Goal: Task Accomplishment & Management: Use online tool/utility

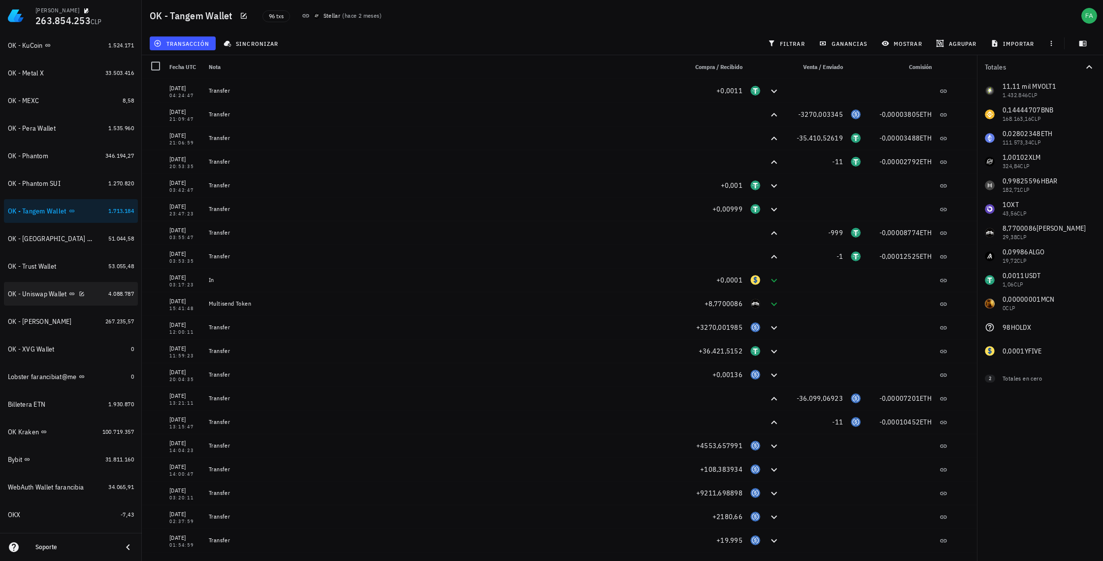
scroll to position [469, 0]
click at [49, 293] on div "OK - Uniswap Wallet" at bounding box center [37, 291] width 59 height 8
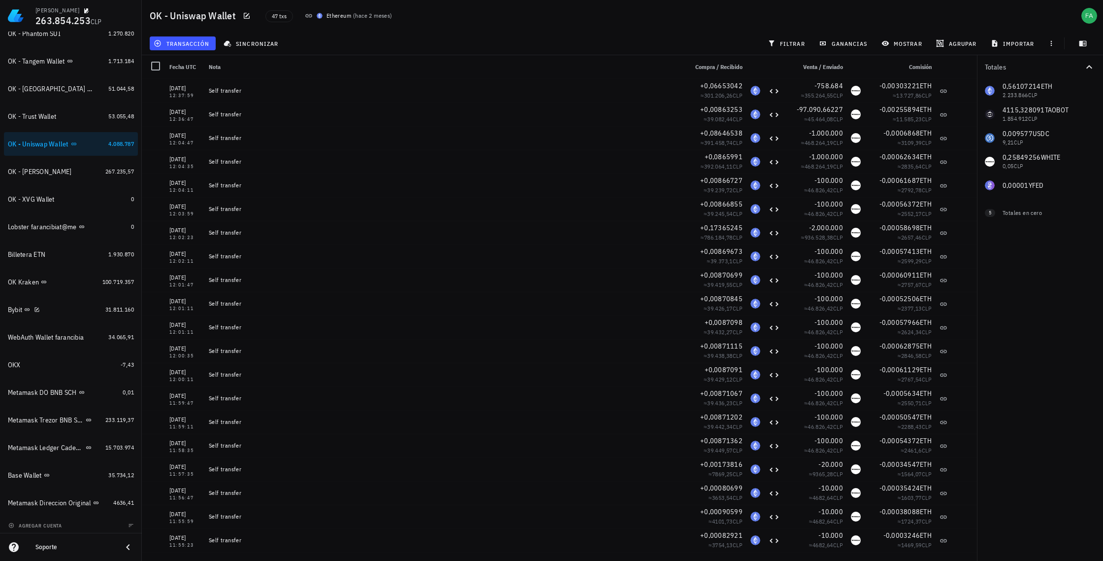
scroll to position [615, 0]
click at [265, 42] on span "sincronizar" at bounding box center [252, 43] width 53 height 8
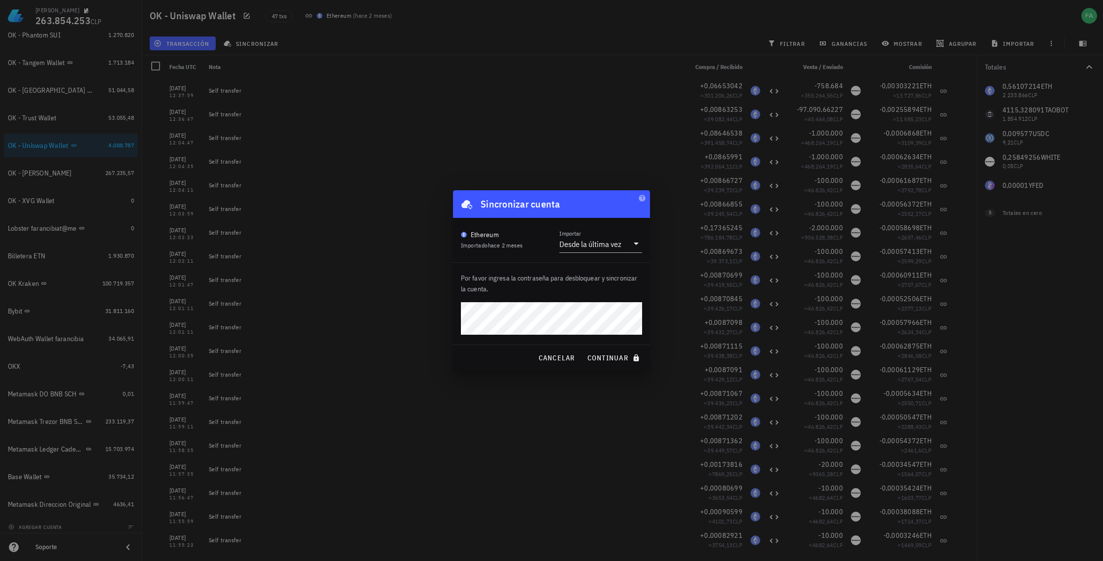
click at [331, 105] on div at bounding box center [551, 280] width 1103 height 561
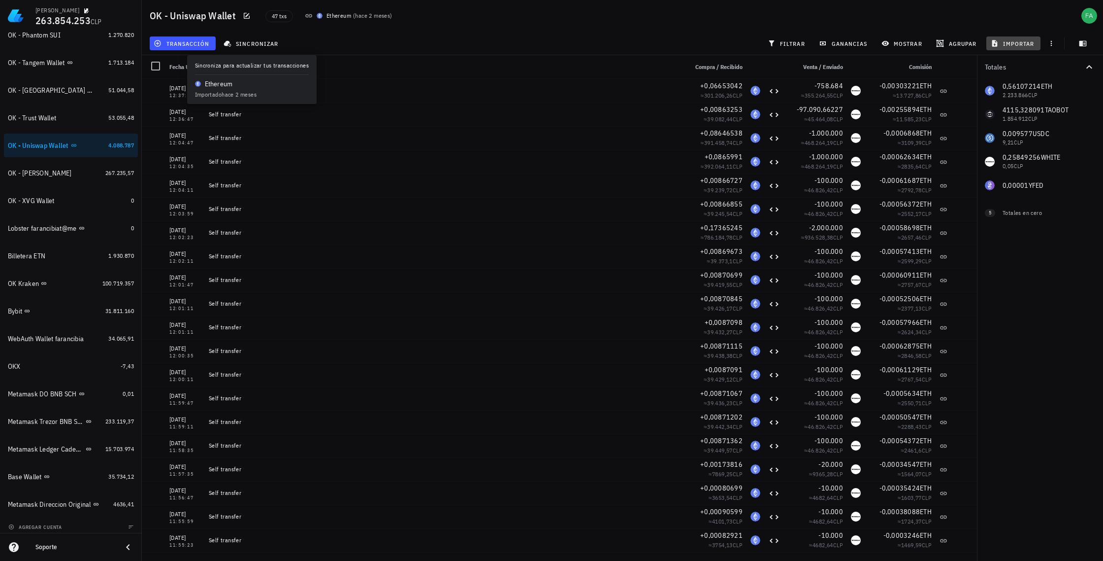
click at [591, 43] on span "importar" at bounding box center [1014, 43] width 42 height 8
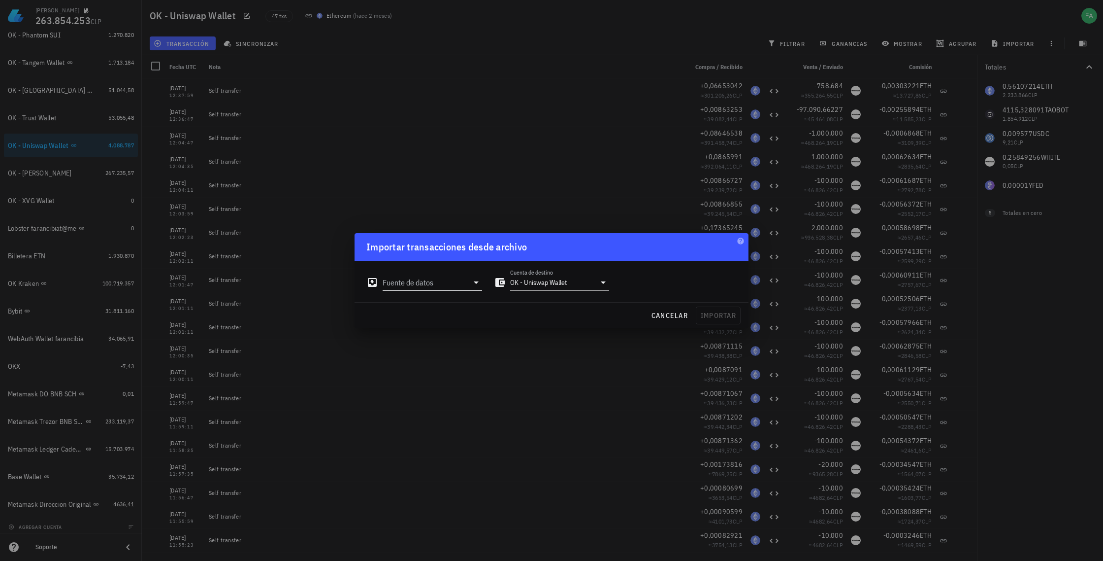
click at [476, 285] on icon at bounding box center [476, 282] width 12 height 12
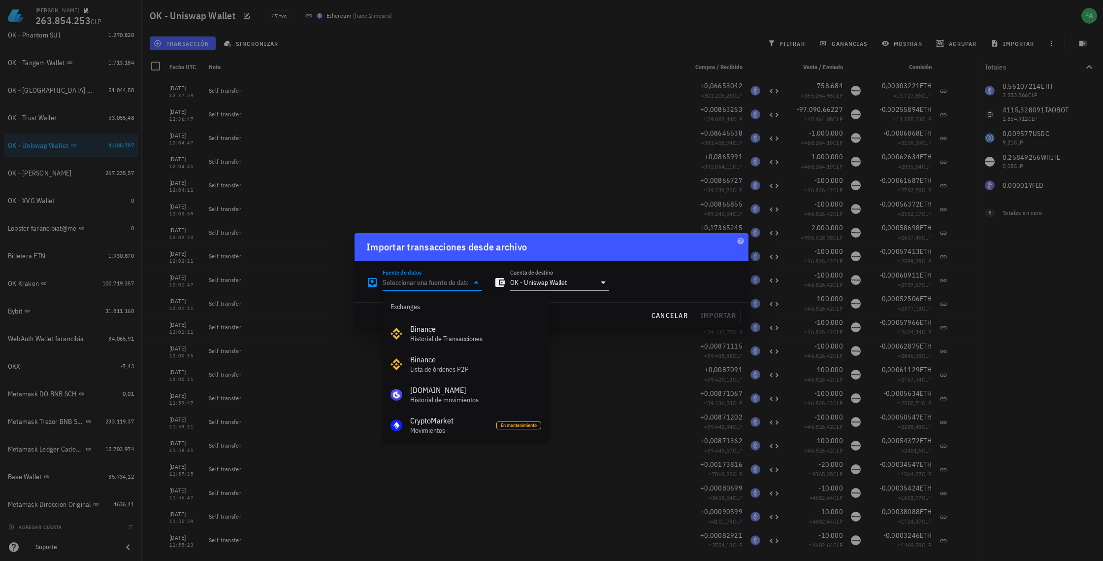
click at [591, 331] on div at bounding box center [551, 280] width 1103 height 561
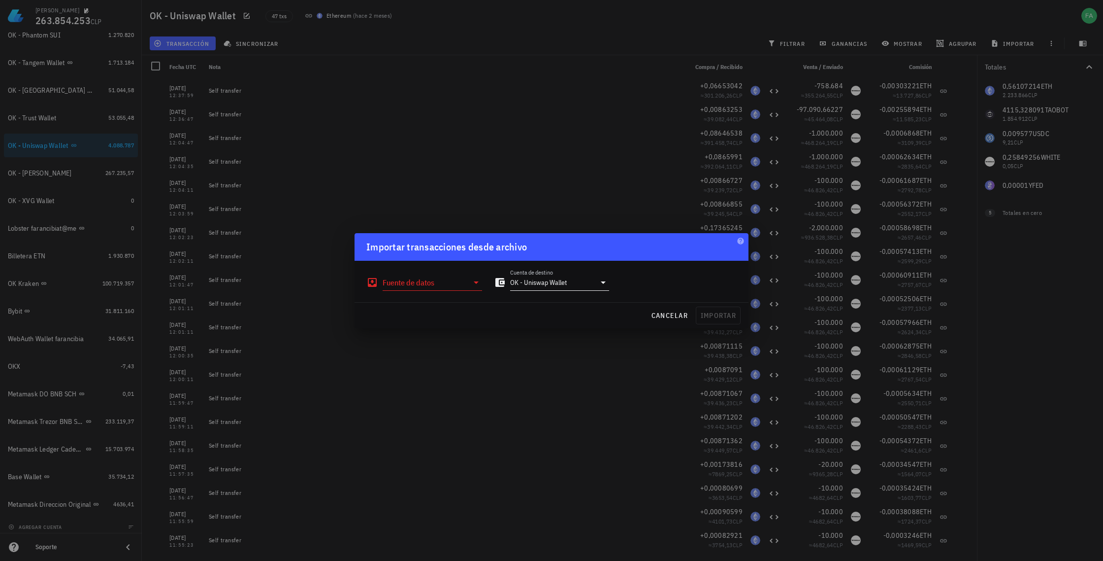
click at [591, 283] on icon at bounding box center [604, 282] width 12 height 12
click at [402, 360] on div at bounding box center [551, 280] width 1103 height 561
click at [475, 279] on icon at bounding box center [476, 282] width 12 height 12
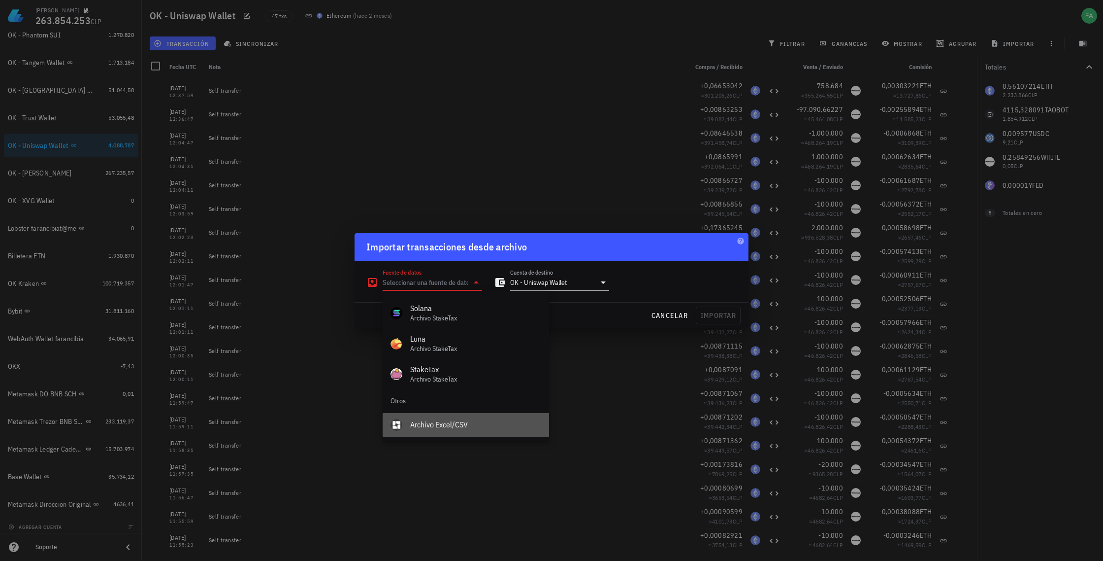
click at [438, 426] on div "Archivo Excel/CSV" at bounding box center [475, 424] width 131 height 9
type input "Archivo Excel/CSV"
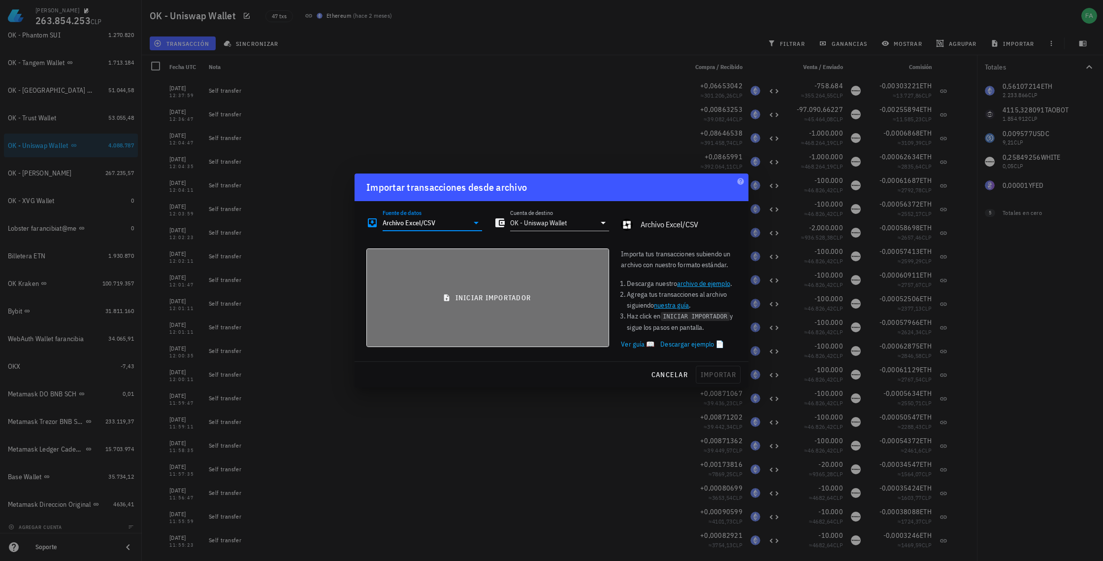
click at [486, 298] on span "iniciar importador" at bounding box center [488, 297] width 226 height 9
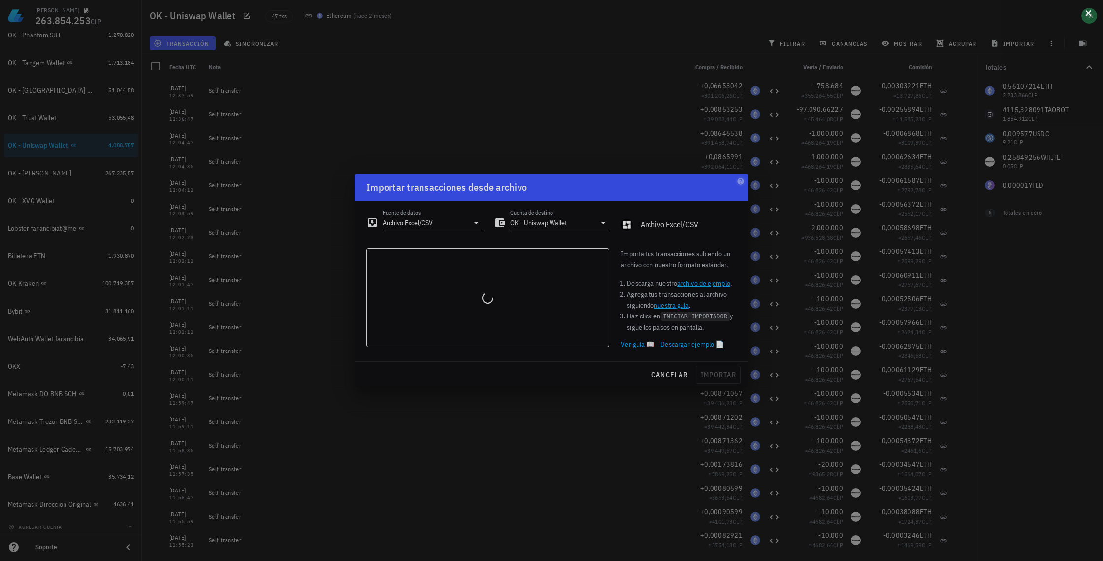
click at [591, 14] on button at bounding box center [1089, 12] width 10 height 10
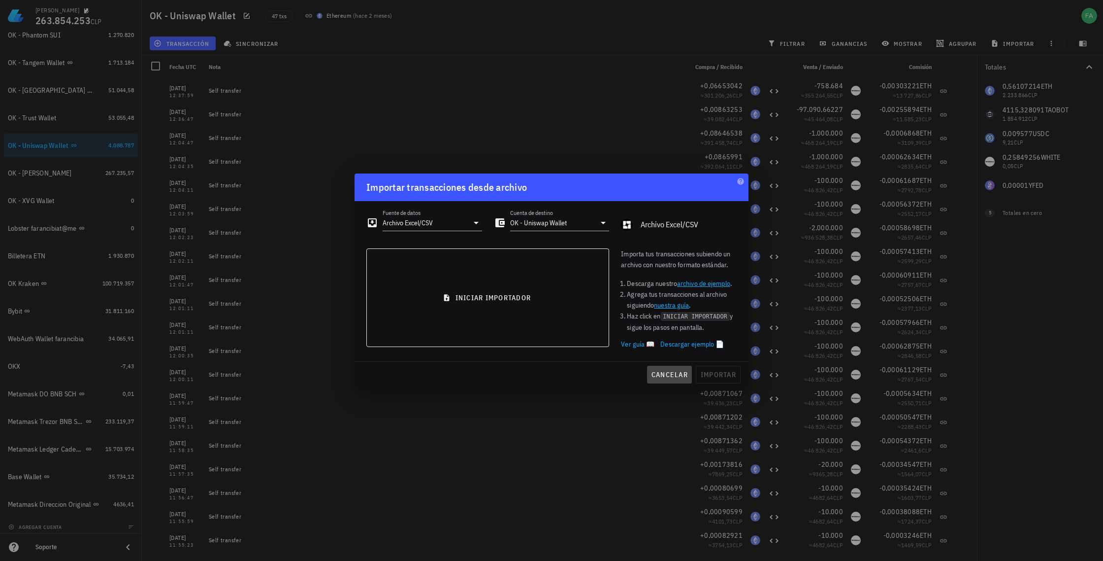
click at [591, 375] on span "cancelar" at bounding box center [669, 374] width 37 height 9
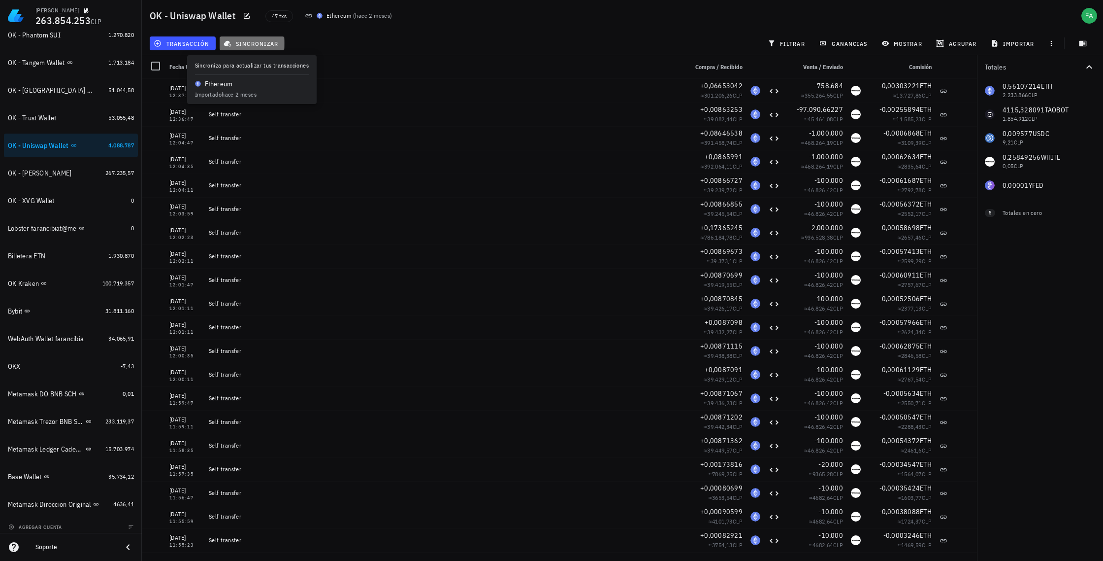
click at [256, 42] on span "sincronizar" at bounding box center [252, 43] width 53 height 8
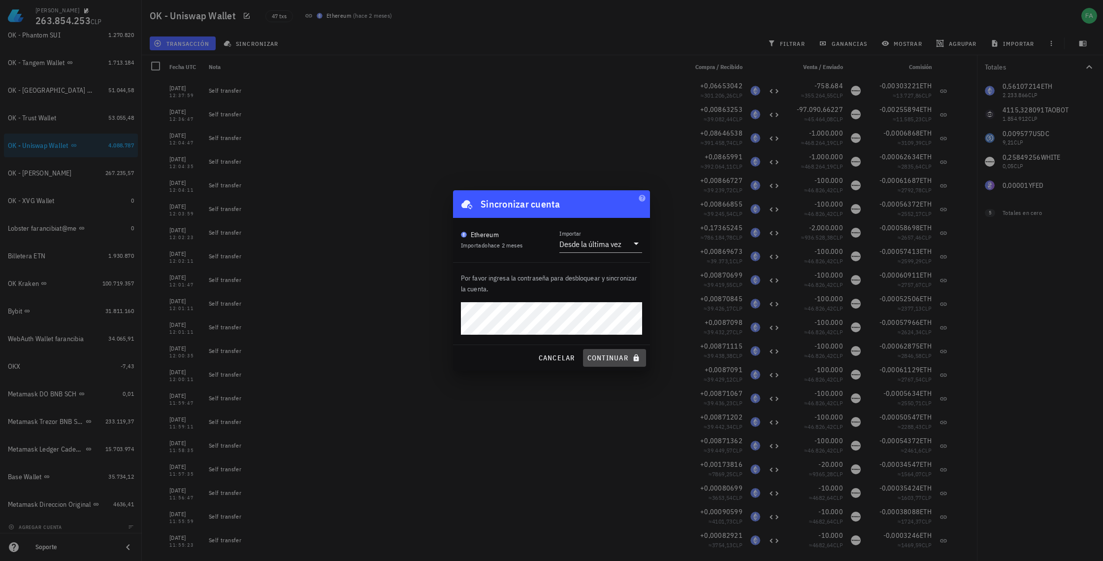
drag, startPoint x: 621, startPoint y: 353, endPoint x: 569, endPoint y: 321, distance: 61.5
click at [591, 353] on span "continuar" at bounding box center [614, 357] width 55 height 9
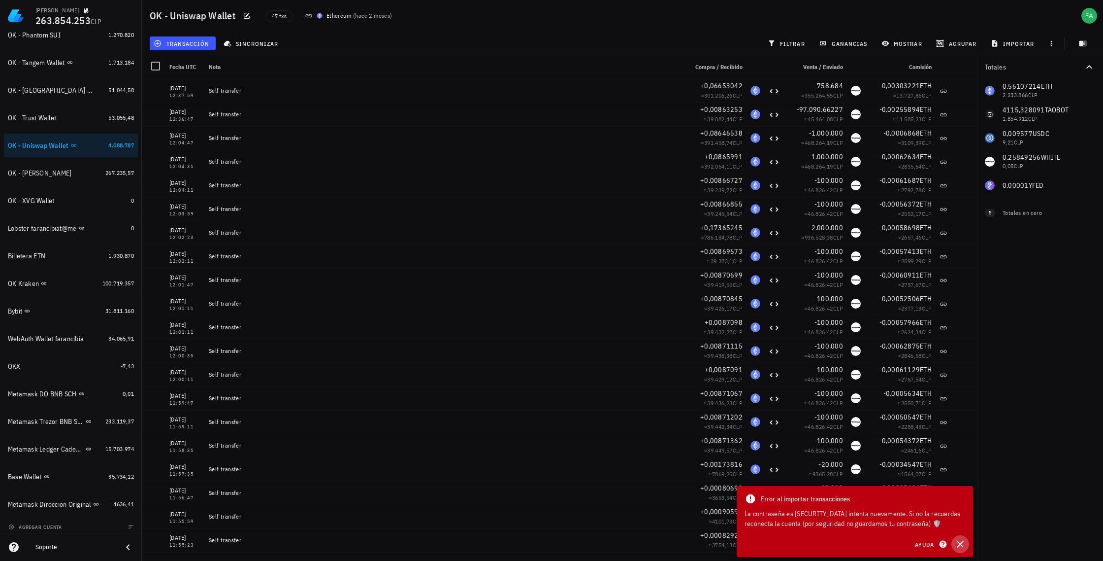
click at [591, 485] on icon "button" at bounding box center [960, 543] width 7 height 7
